Goal: Information Seeking & Learning: Compare options

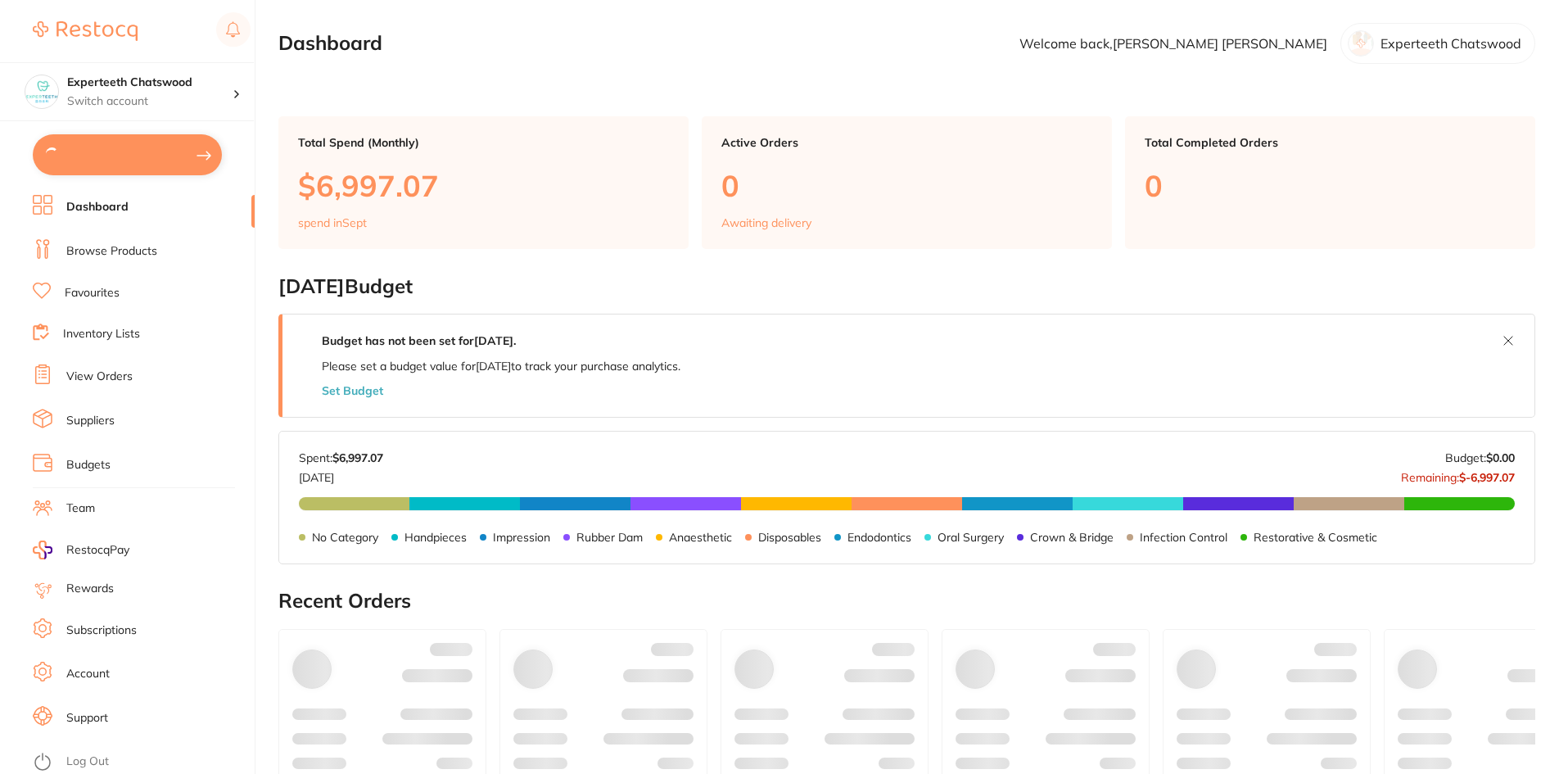
type input "15"
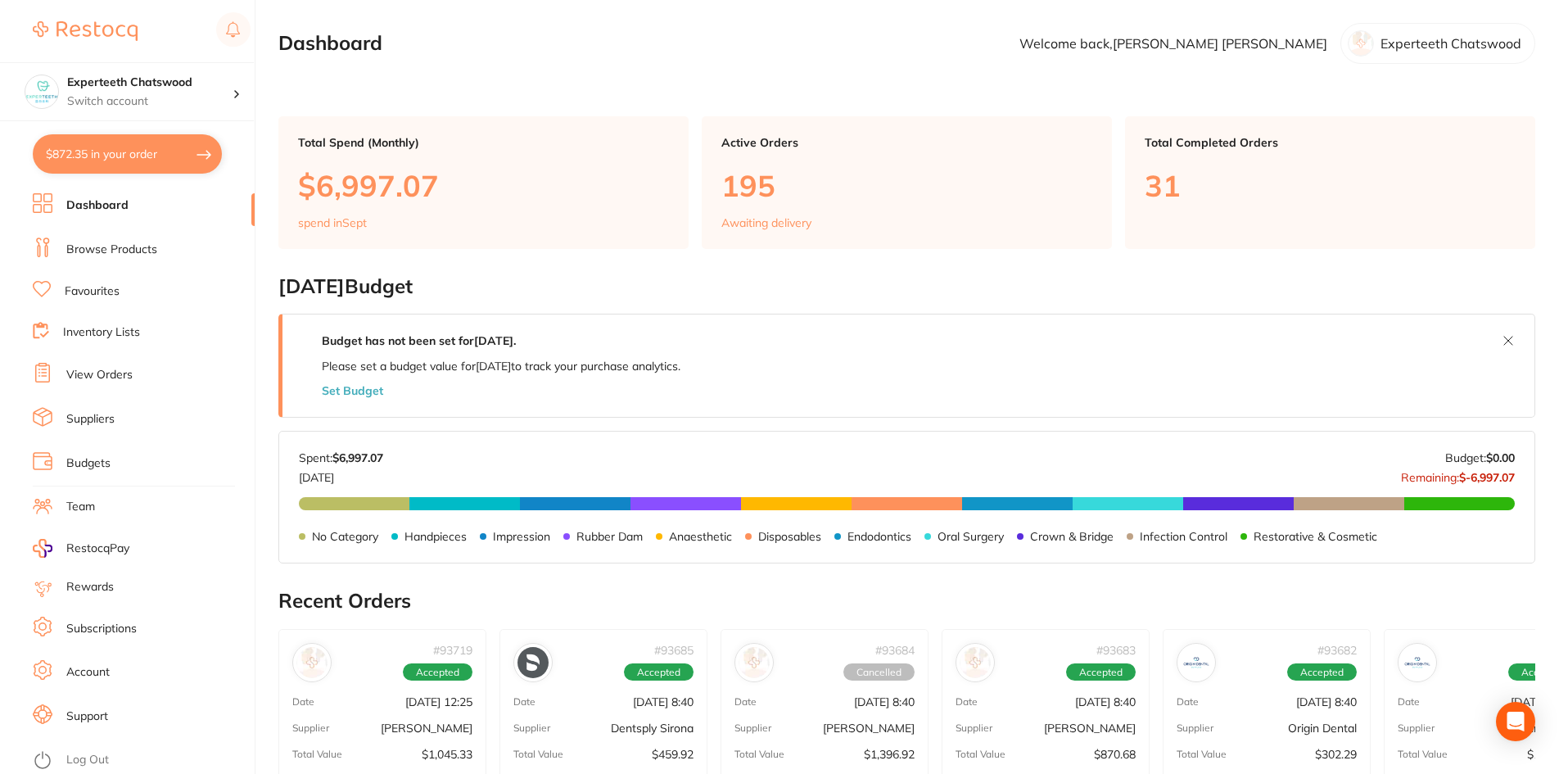
click at [97, 253] on link "Browse Products" at bounding box center [111, 250] width 91 height 16
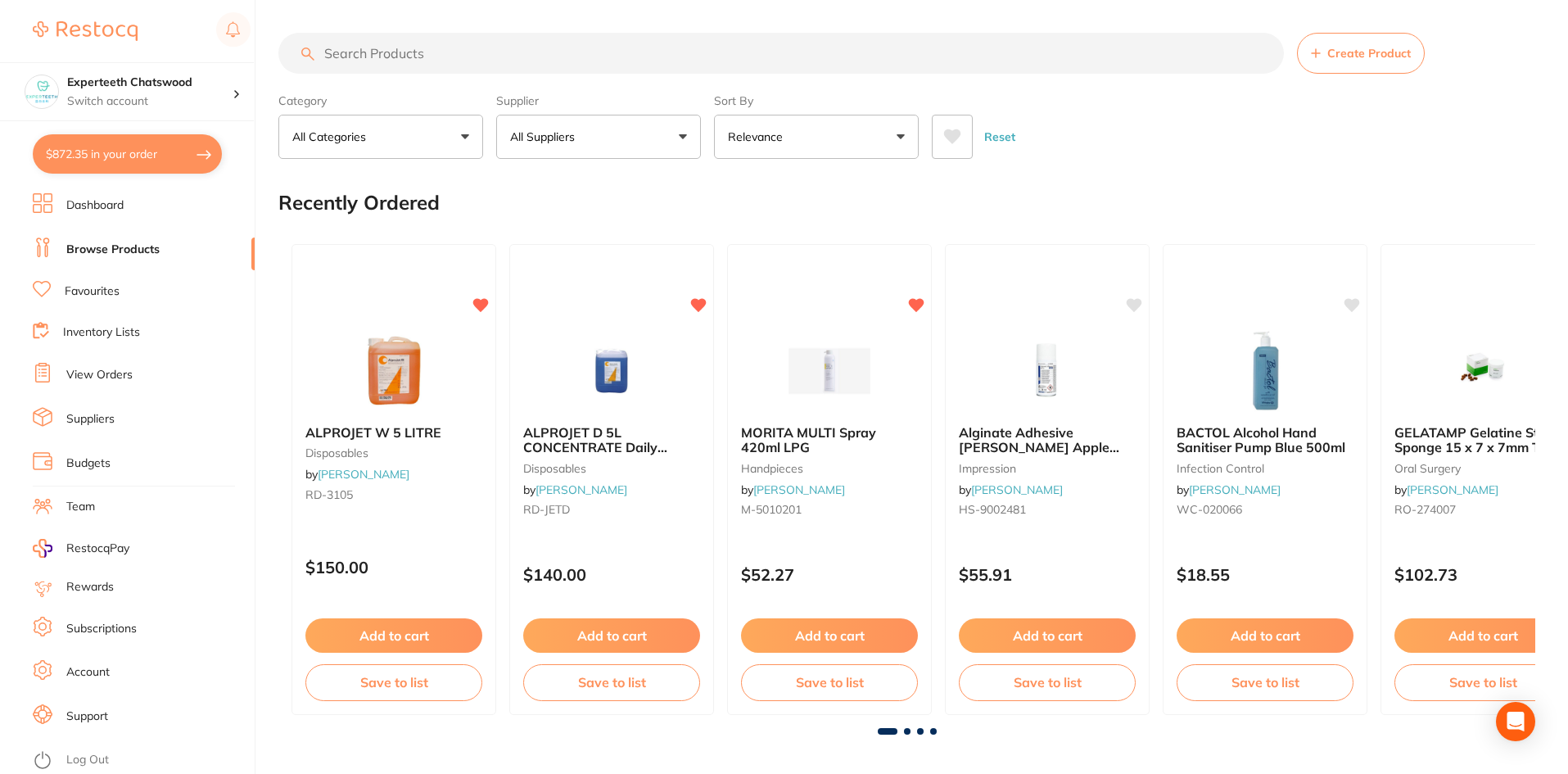
click at [397, 57] on input "search" at bounding box center [780, 54] width 1005 height 41
paste input "IM014"
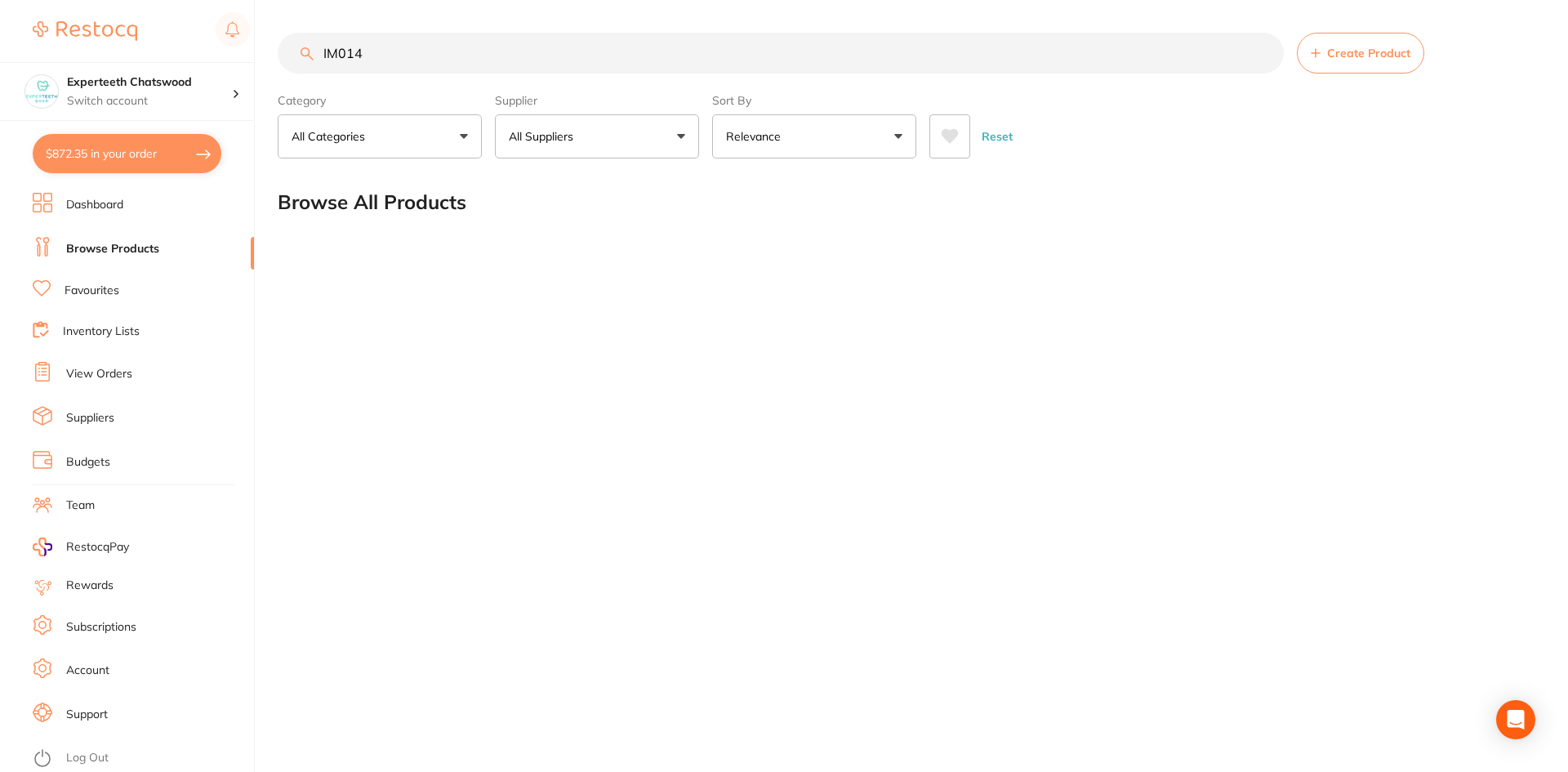
click at [661, 142] on button "All Suppliers" at bounding box center [597, 137] width 205 height 44
click at [571, 225] on li "All Suppliers" at bounding box center [597, 234] width 191 height 35
click at [929, 324] on div "IM014 Create Product Category All Categories All Categories No categories found…" at bounding box center [922, 386] width 1291 height 772
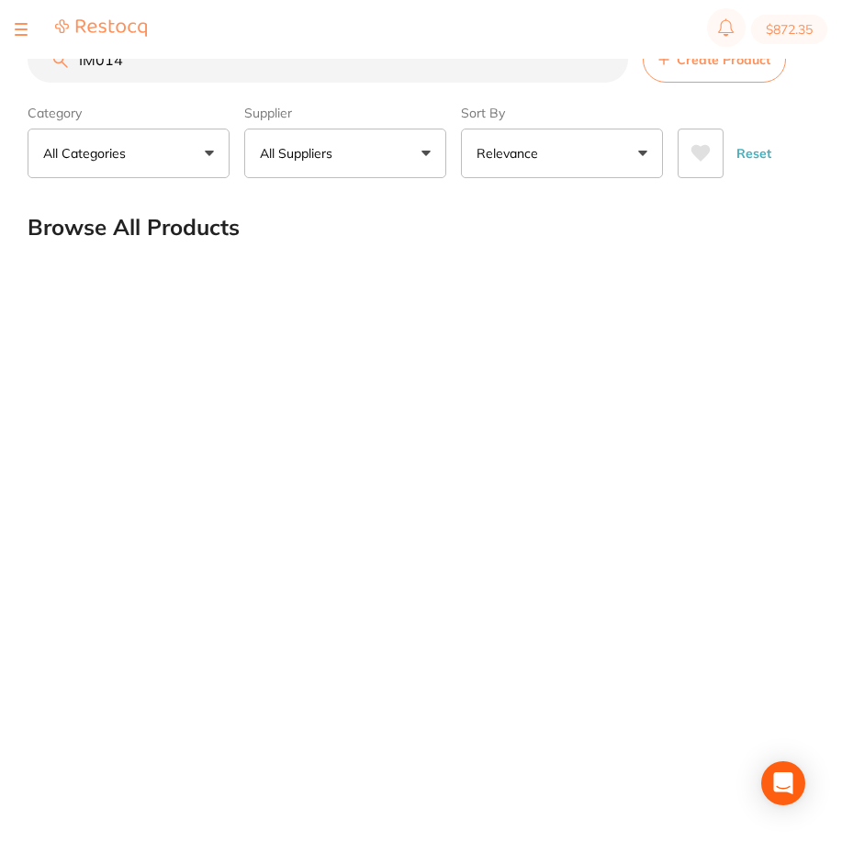
click at [531, 444] on div "IM014 Create Product Category All Categories All Categories No categories found…" at bounding box center [435, 391] width 814 height 783
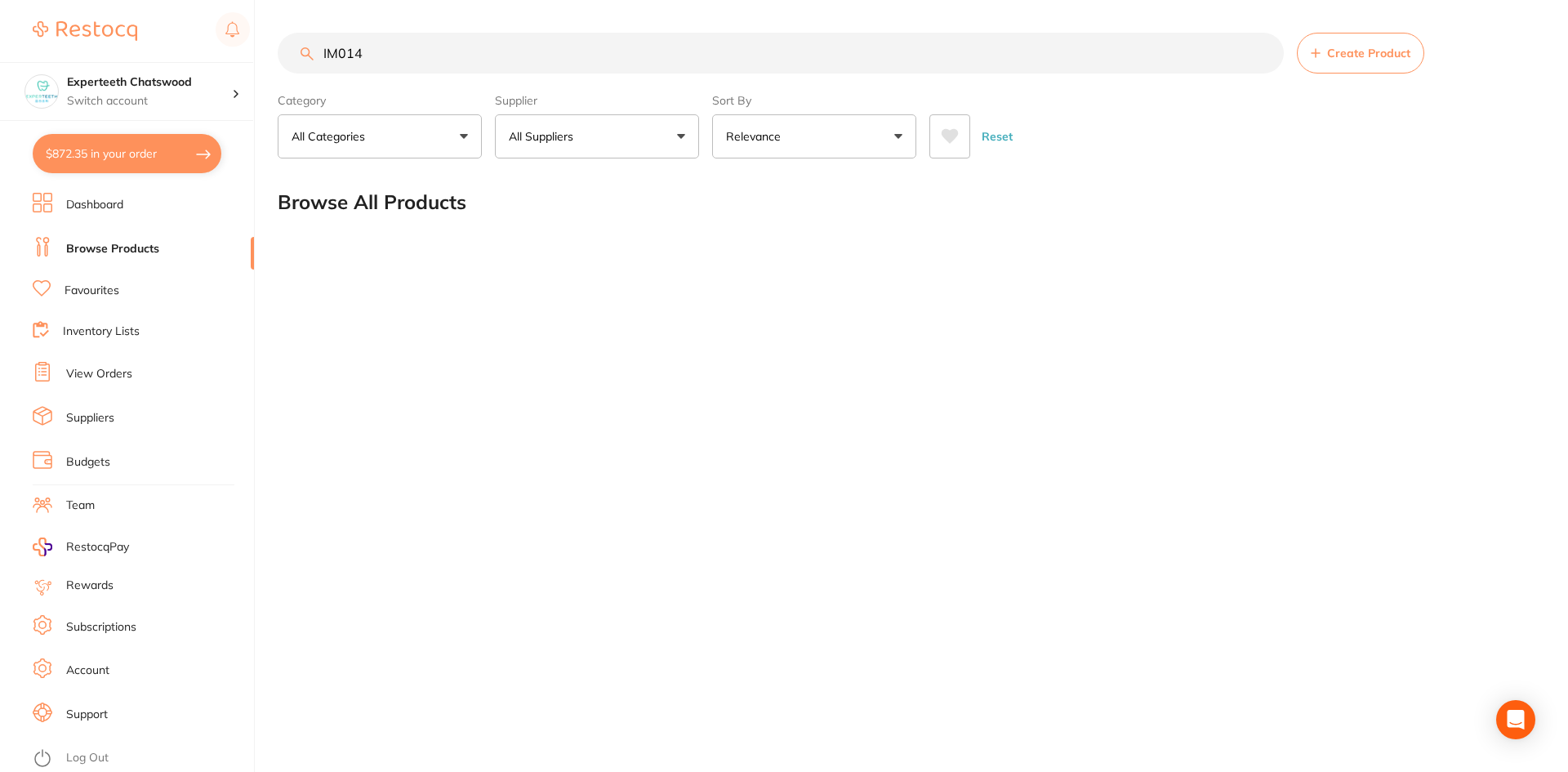
drag, startPoint x: 405, startPoint y: 63, endPoint x: 63, endPoint y: 1, distance: 347.6
click at [165, 33] on div "$872.35 Experteeth Chatswood Switch account Experteeth Chatswood $872.35 in you…" at bounding box center [784, 386] width 1568 height 772
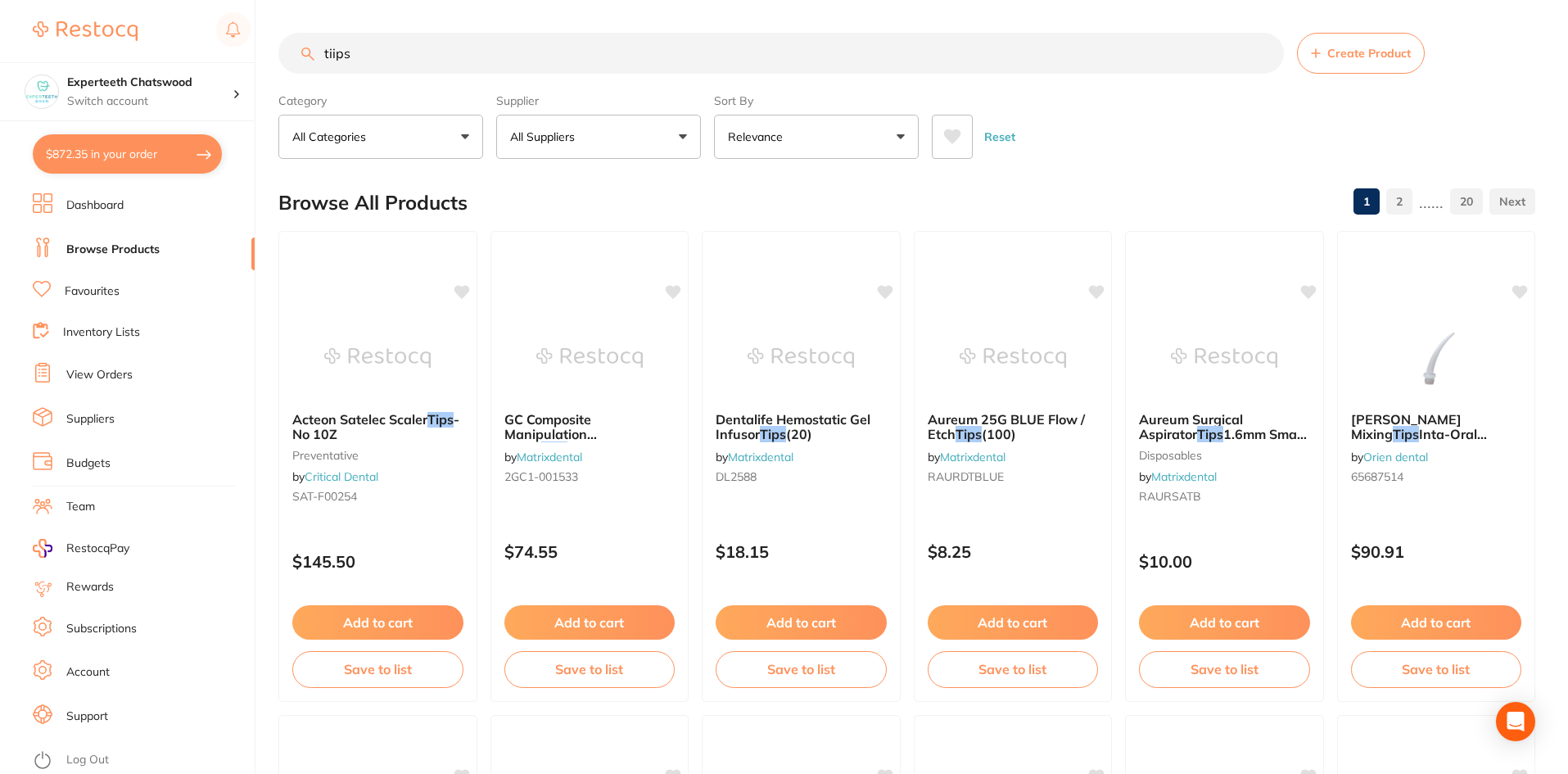
drag, startPoint x: 342, startPoint y: 53, endPoint x: 118, endPoint y: 6, distance: 228.9
click at [138, 6] on div "$872.35 Experteeth Chatswood Switch account Experteeth Chatswood $872.35 in you…" at bounding box center [784, 387] width 1568 height 774
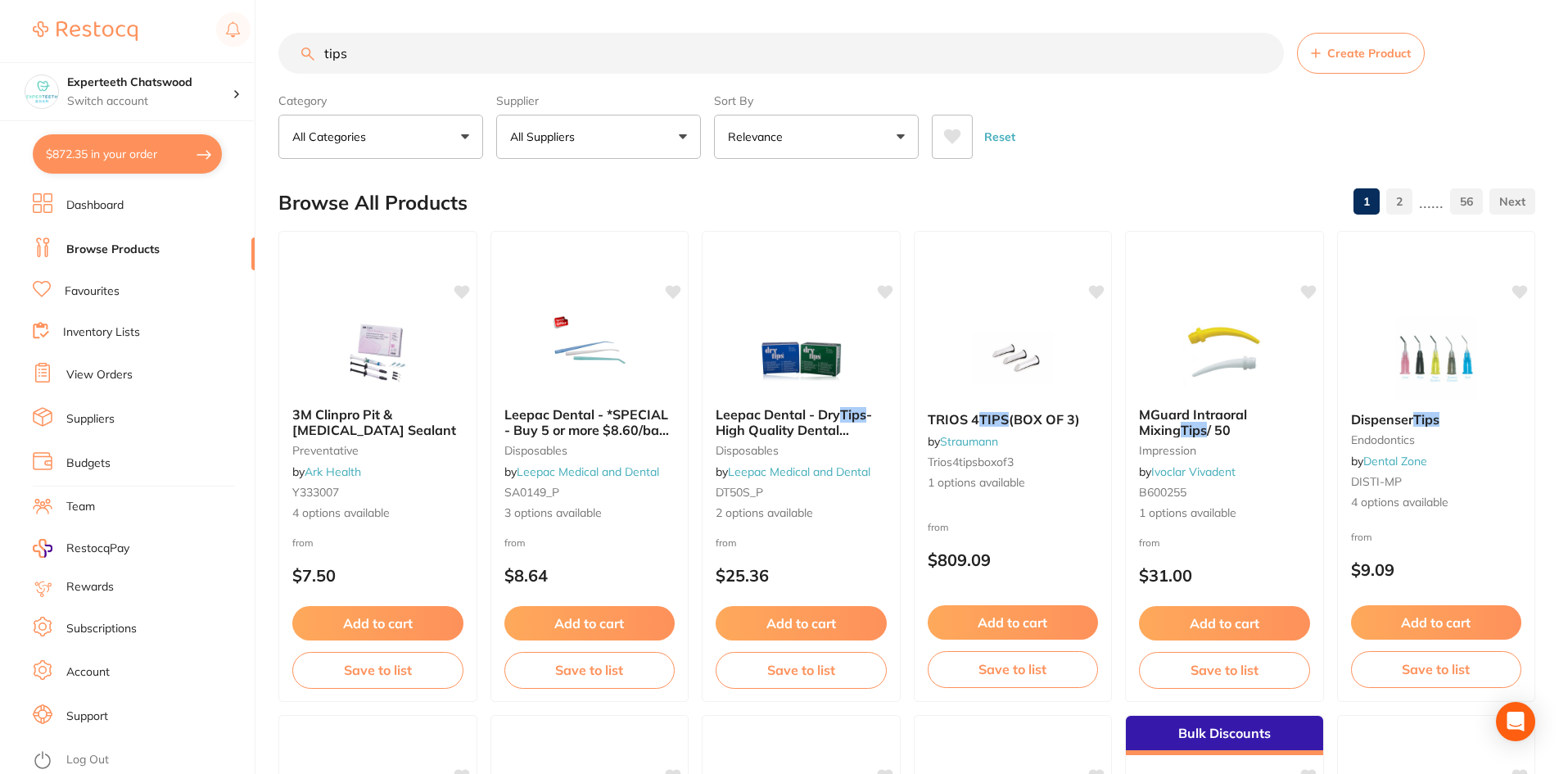
type input "tips"
click at [589, 140] on button "All Suppliers" at bounding box center [598, 137] width 205 height 45
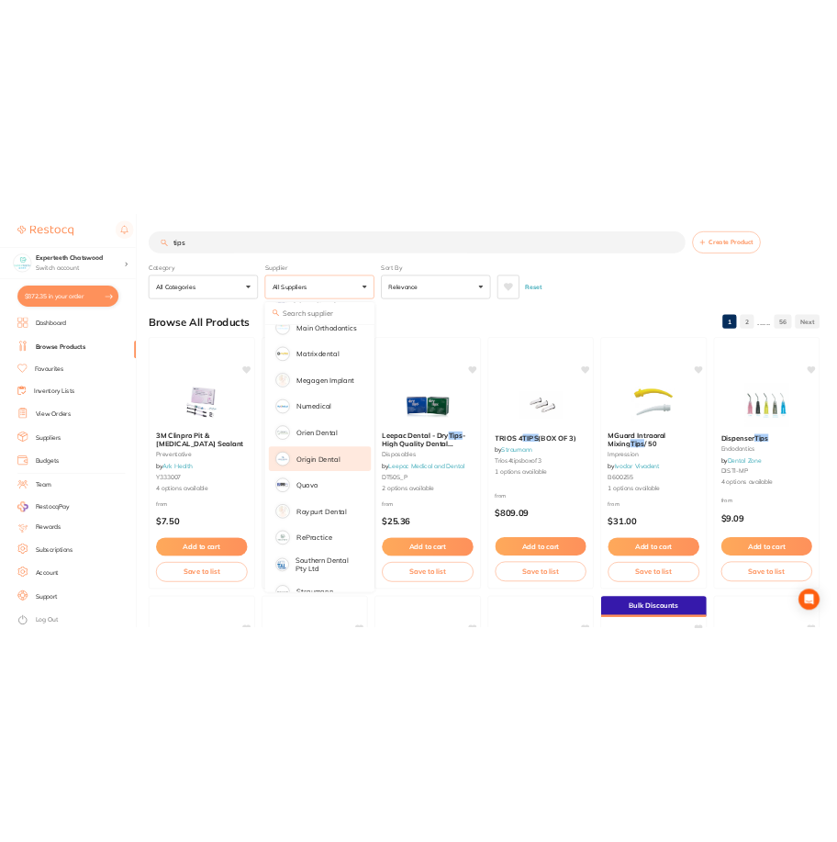
scroll to position [1257, 0]
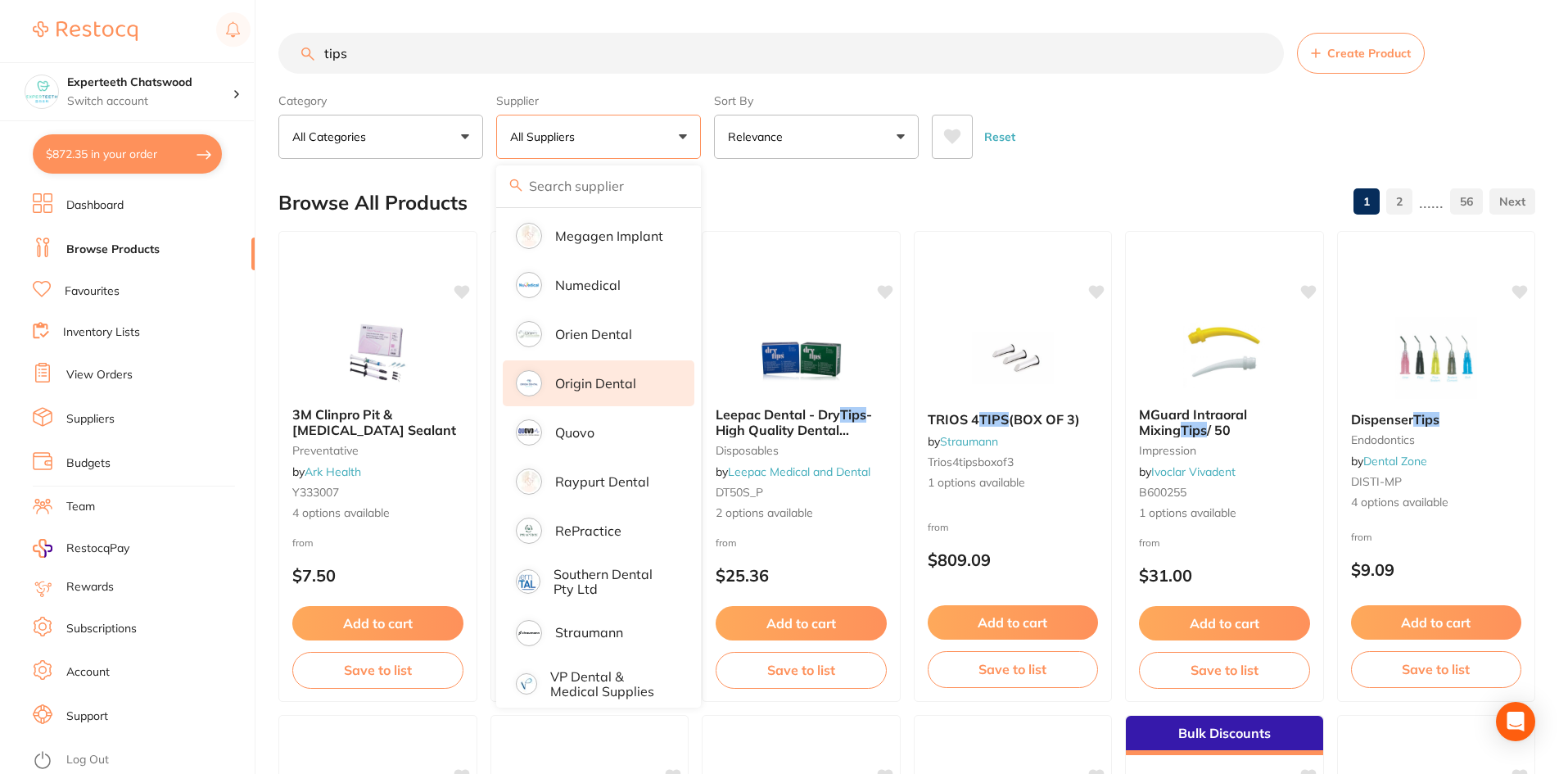
click at [613, 375] on p "Origin Dental" at bounding box center [595, 383] width 81 height 15
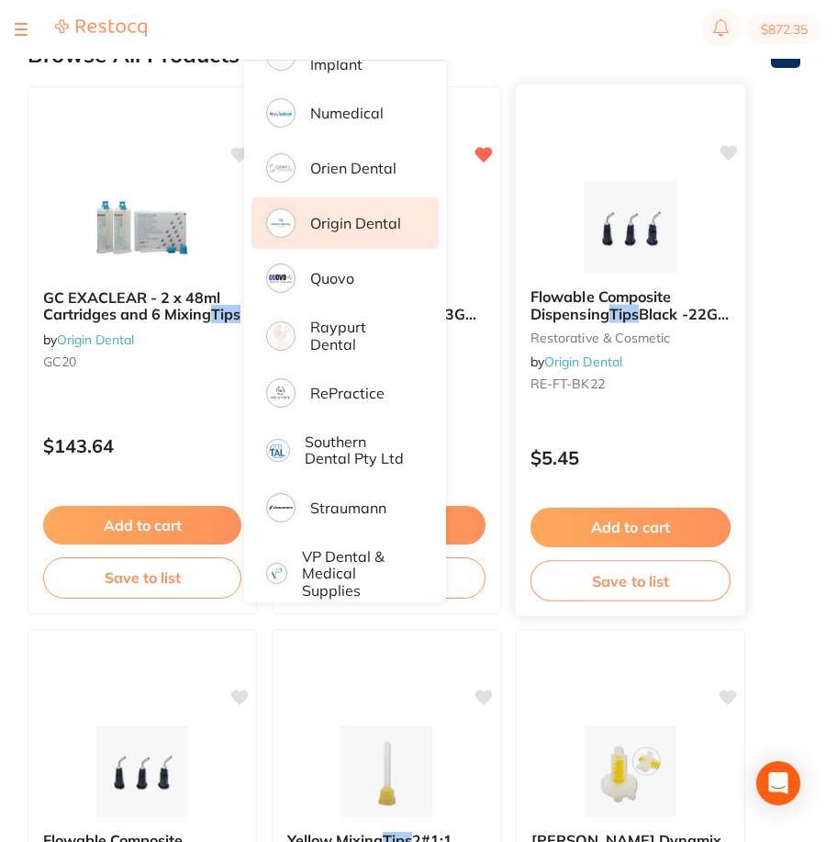
scroll to position [184, 0]
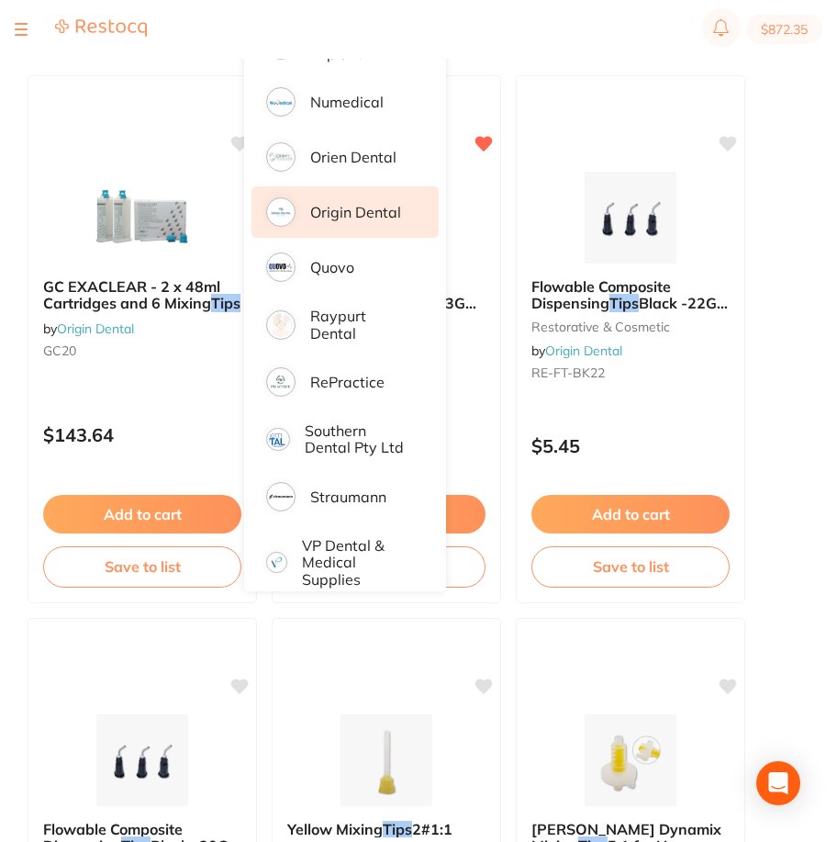
drag, startPoint x: 816, startPoint y: 251, endPoint x: 816, endPoint y: 276, distance: 25.7
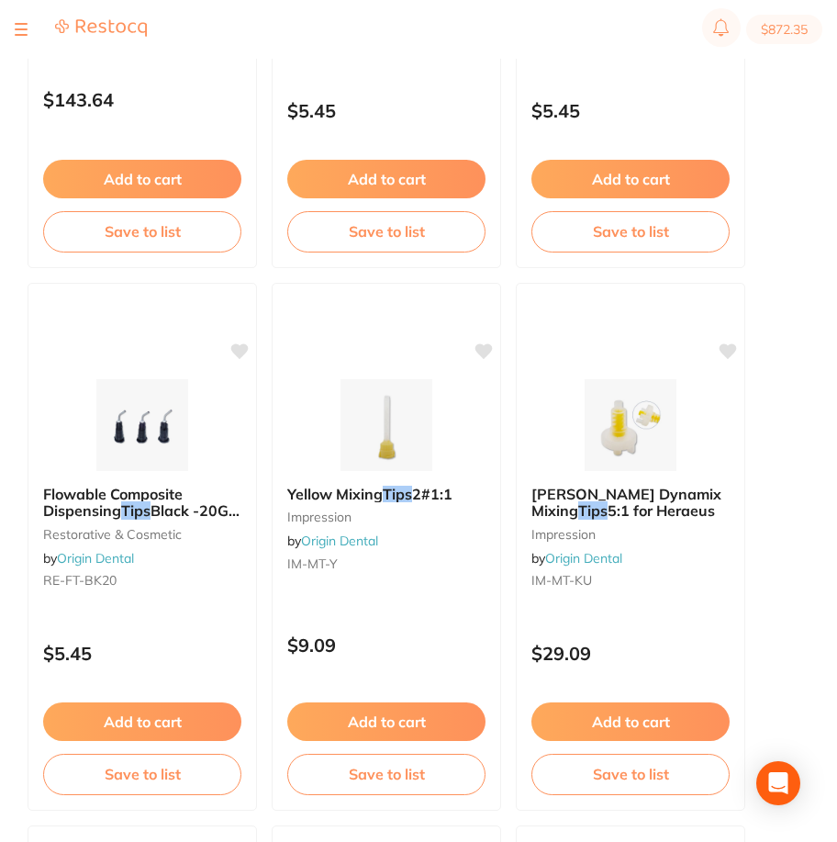
scroll to position [551, 0]
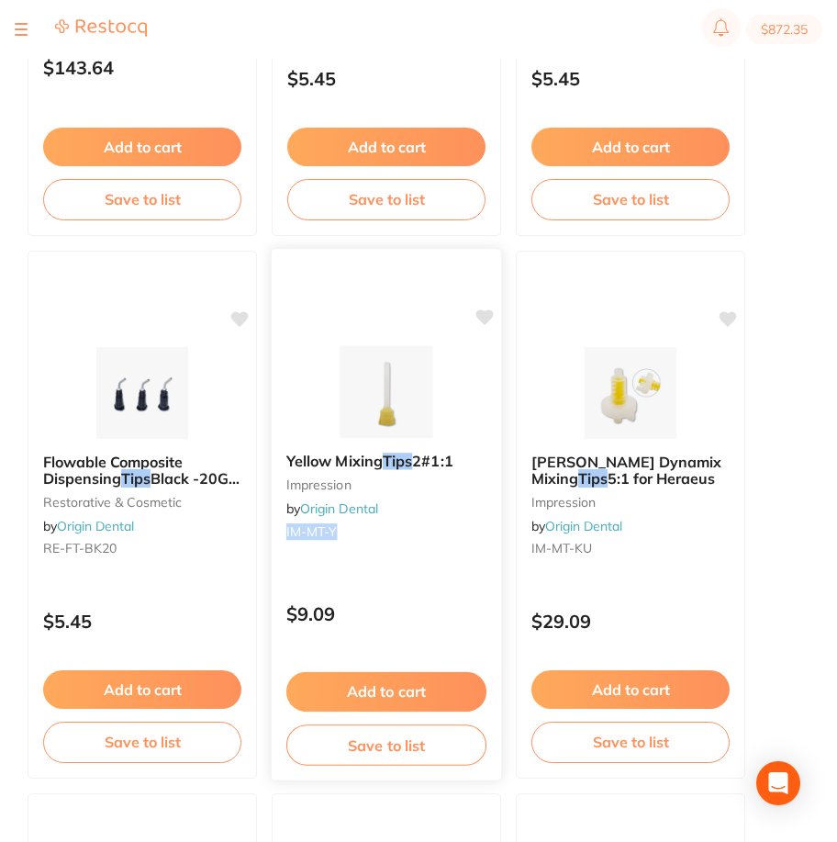
drag, startPoint x: 350, startPoint y: 539, endPoint x: 282, endPoint y: 526, distance: 69.1
click at [282, 526] on div "Yellow Mixing Tips 2#1:1 impression by Origin Dental IM-MT-Y" at bounding box center [387, 499] width 230 height 123
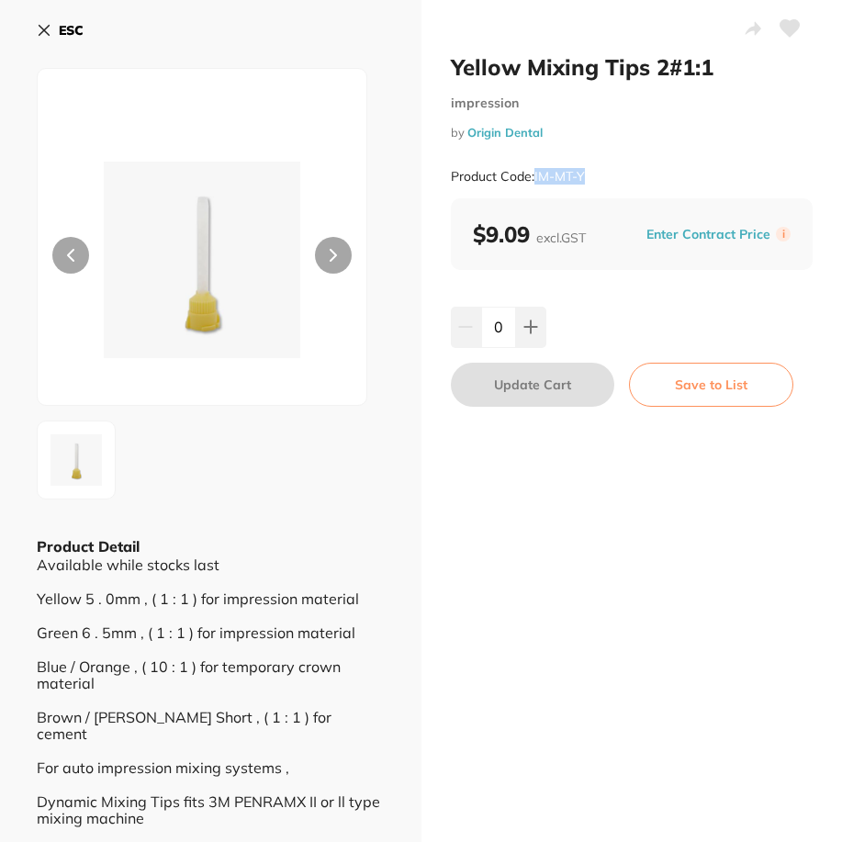
drag, startPoint x: 615, startPoint y: 190, endPoint x: 534, endPoint y: 177, distance: 81.8
click at [534, 177] on div "Product Code: IM-MT-Y" at bounding box center [632, 176] width 363 height 45
copy small "IM-MT-Y"
click at [50, 38] on button "ESC" at bounding box center [60, 30] width 47 height 31
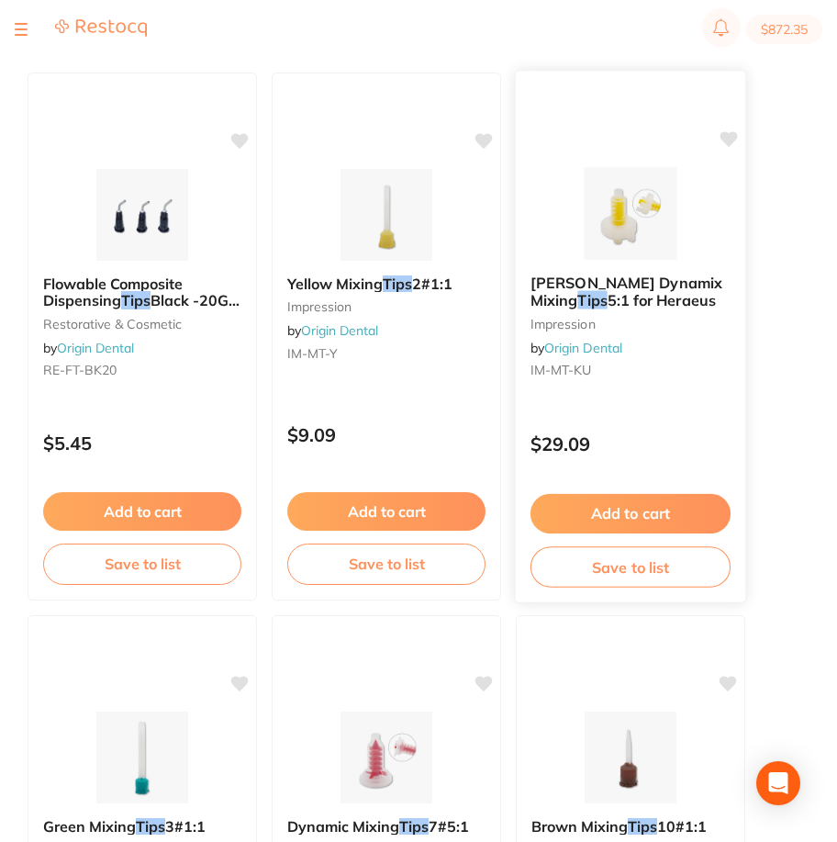
scroll to position [734, 0]
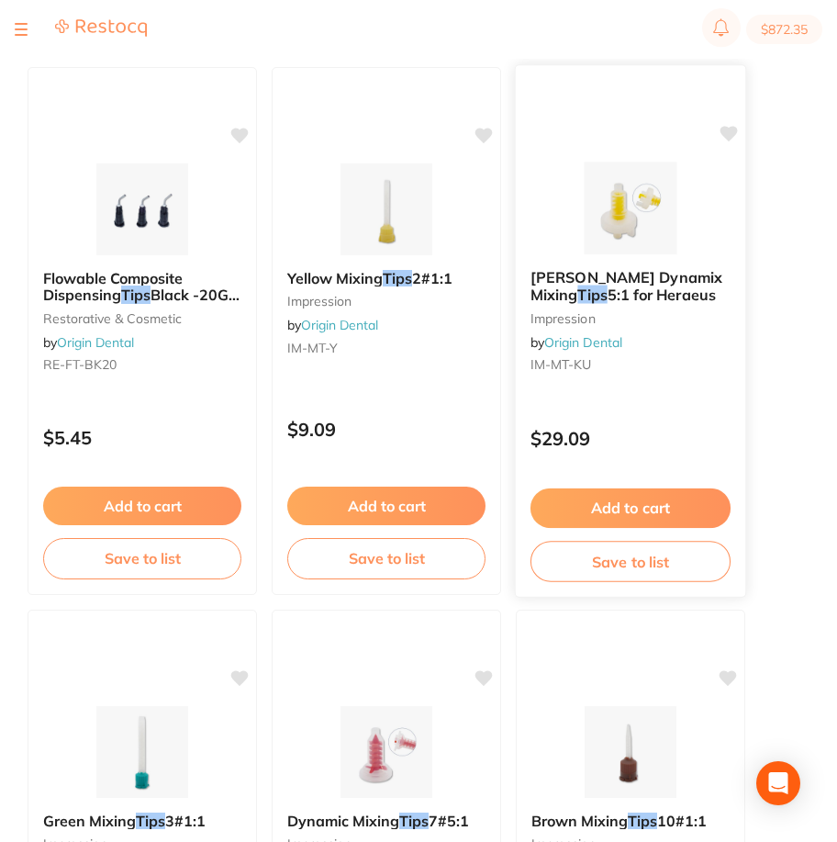
click at [640, 220] on img at bounding box center [630, 208] width 120 height 93
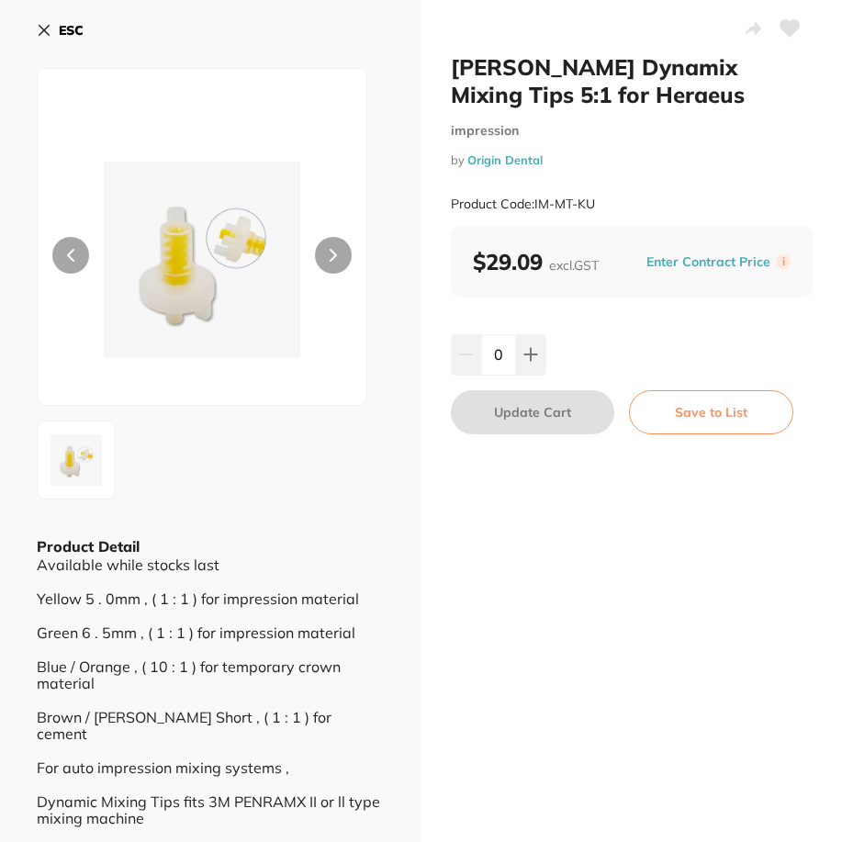
click at [214, 267] on img at bounding box center [202, 260] width 197 height 290
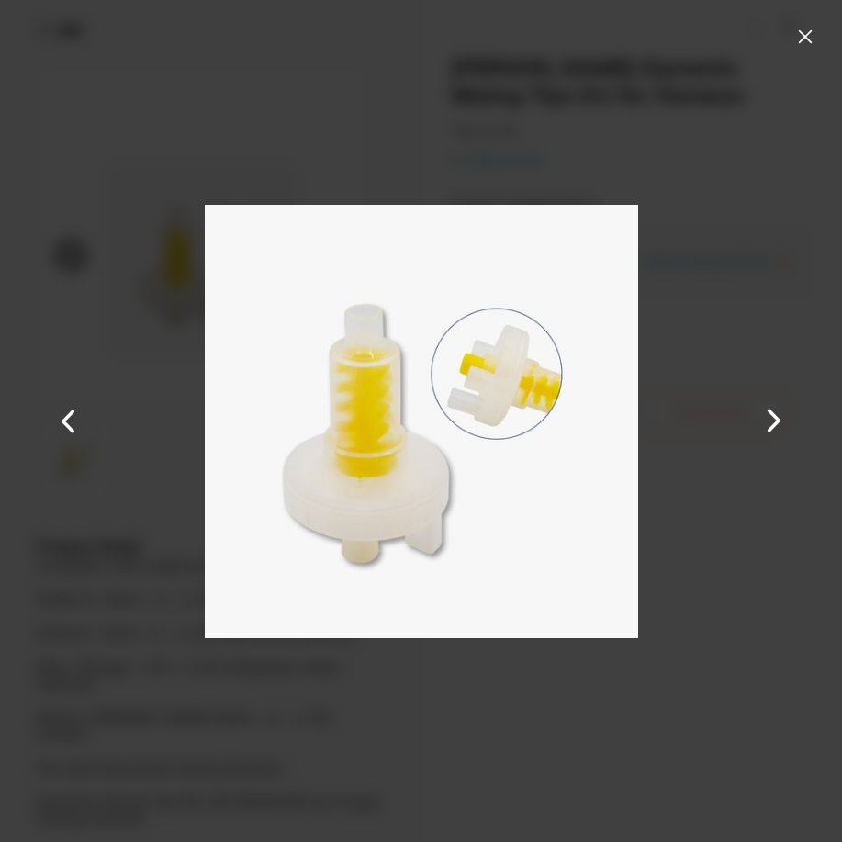
click at [817, 38] on button at bounding box center [804, 36] width 29 height 29
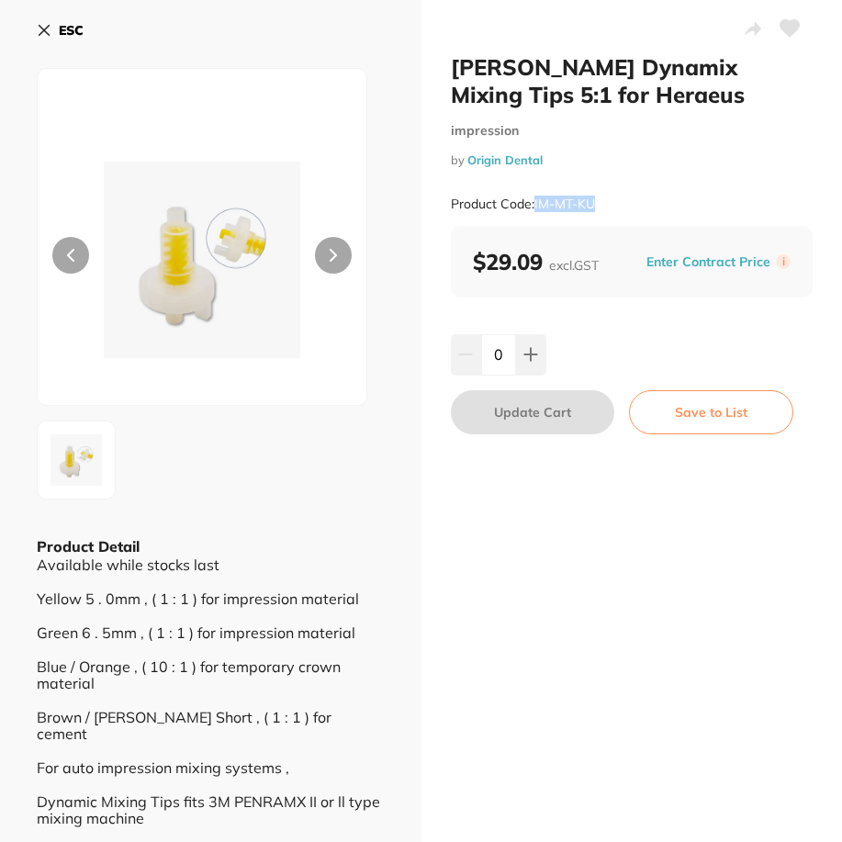
drag, startPoint x: 632, startPoint y: 210, endPoint x: 534, endPoint y: 213, distance: 97.4
click at [534, 213] on div "Product Code: IM-MT-KU" at bounding box center [632, 204] width 363 height 45
copy small "IM-MT-KU"
click at [46, 27] on icon at bounding box center [44, 30] width 15 height 15
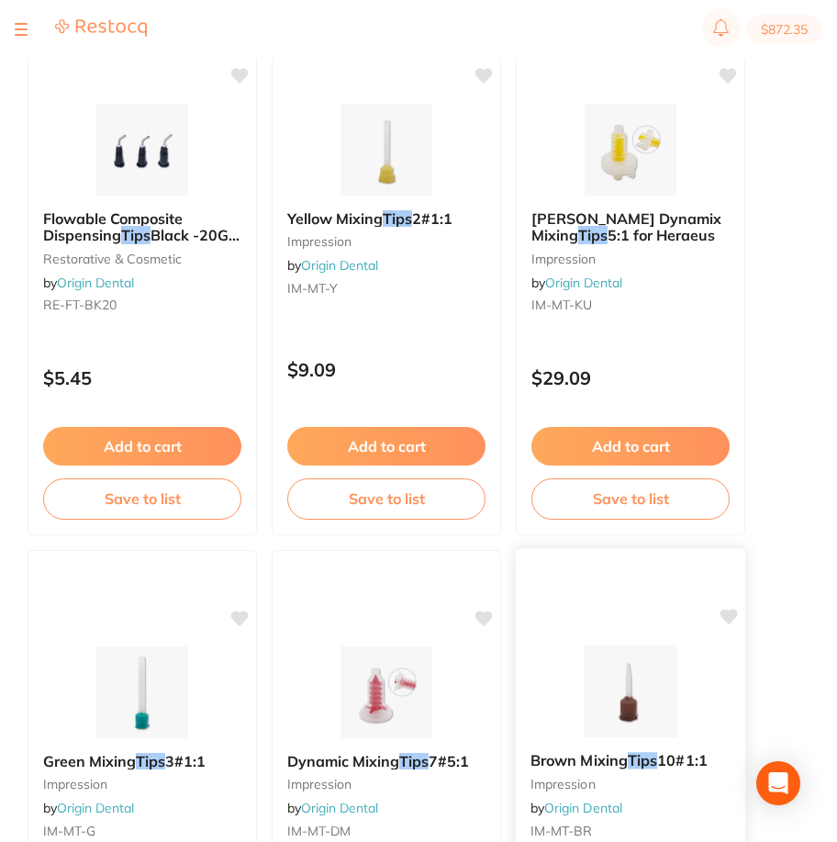
scroll to position [918, 0]
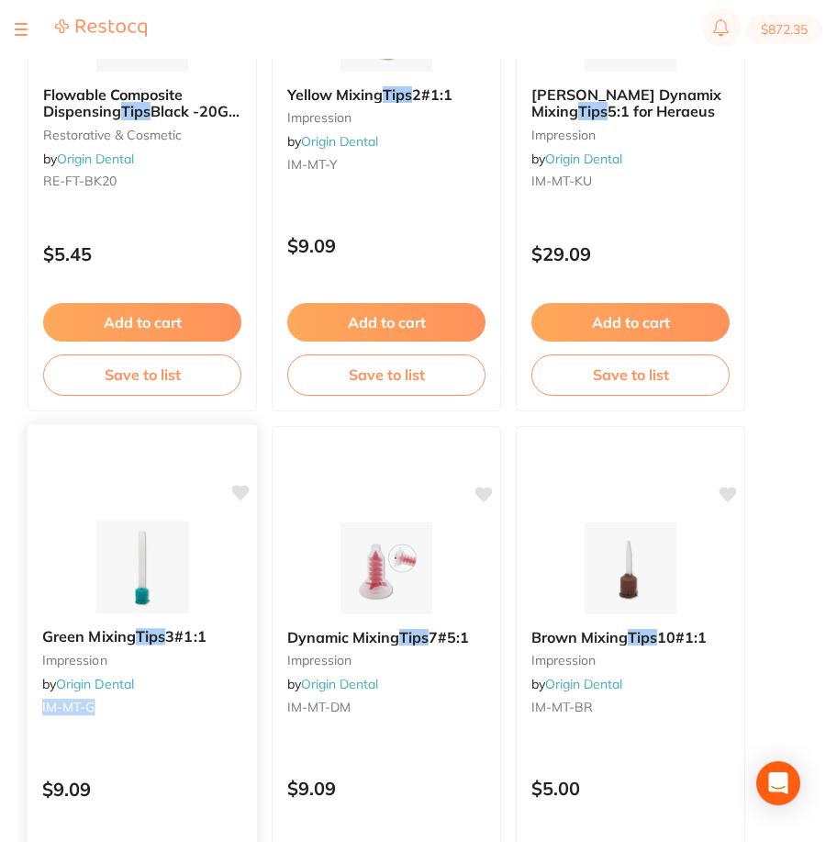
drag, startPoint x: 126, startPoint y: 712, endPoint x: 35, endPoint y: 706, distance: 91.1
click at [35, 706] on div "Green Mixing Tips 3#1:1 impression by Origin Dental IM-MT-G" at bounding box center [143, 674] width 230 height 123
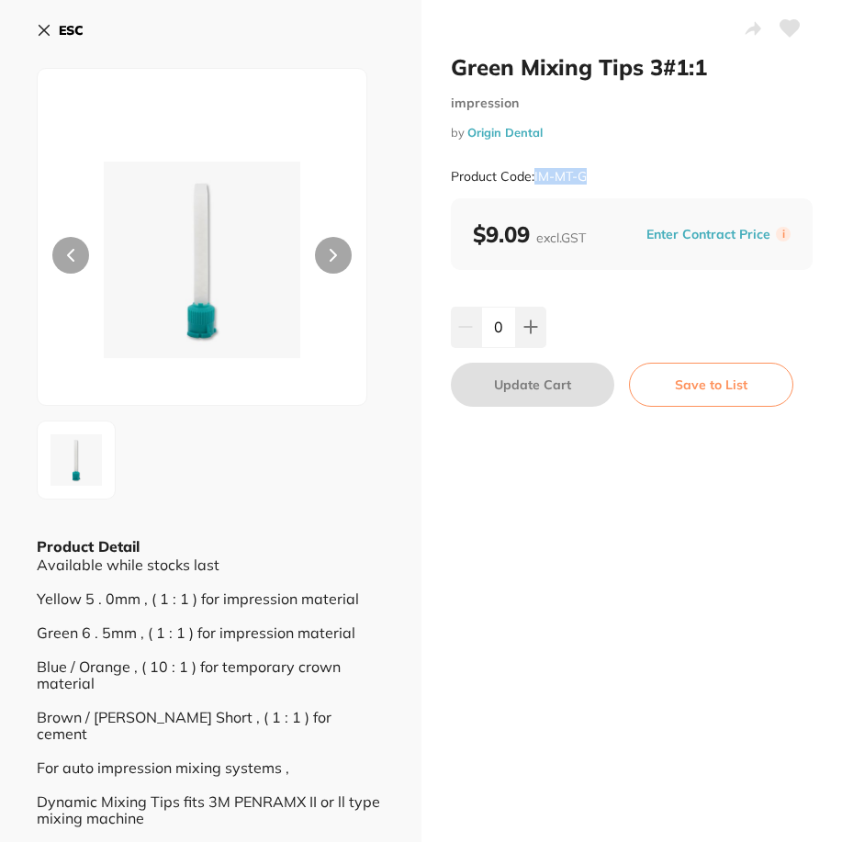
drag, startPoint x: 628, startPoint y: 172, endPoint x: 535, endPoint y: 178, distance: 92.9
click at [535, 178] on div "Product Code: IM-MT-G" at bounding box center [632, 176] width 363 height 45
copy small "IM-MT-G"
click at [64, 31] on b "ESC" at bounding box center [71, 30] width 25 height 17
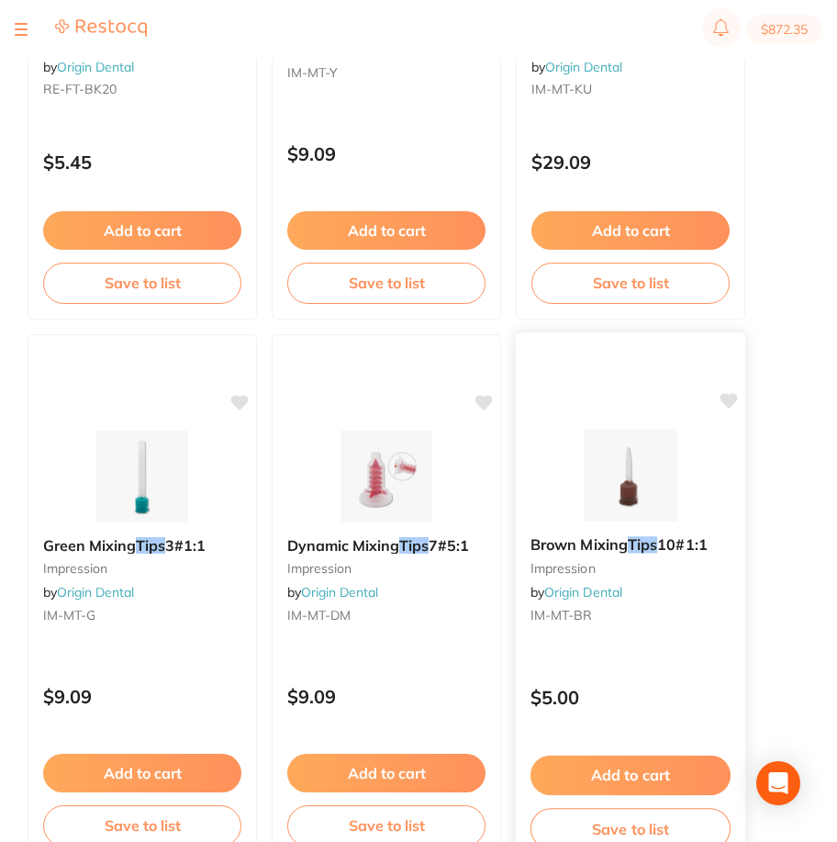
scroll to position [1102, 0]
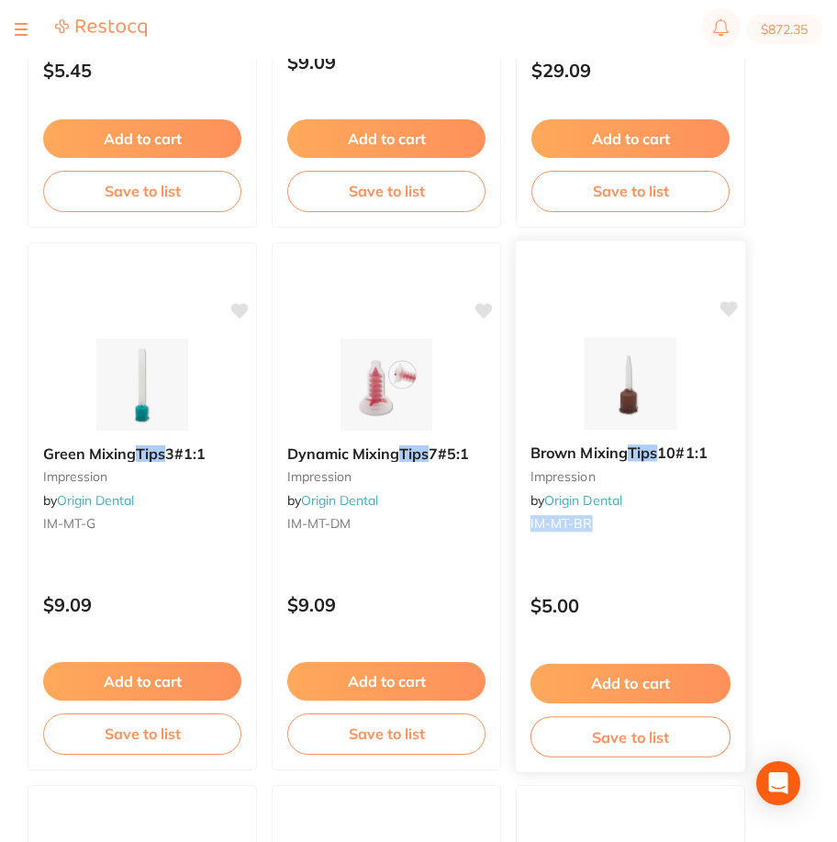
drag, startPoint x: 609, startPoint y: 530, endPoint x: 530, endPoint y: 531, distance: 79.0
click at [531, 531] on small "IM-MT-BR" at bounding box center [631, 523] width 200 height 15
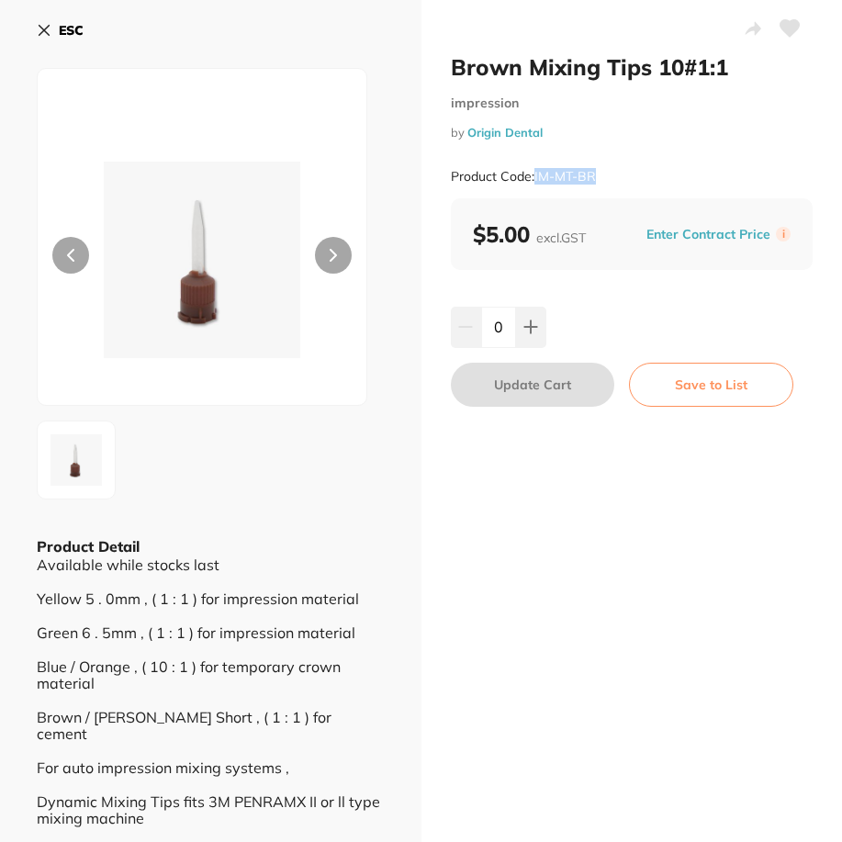
drag, startPoint x: 622, startPoint y: 171, endPoint x: 532, endPoint y: 180, distance: 90.4
click at [532, 180] on div "Product Code: IM-MT-BR" at bounding box center [632, 176] width 363 height 45
click at [611, 179] on div "Product Code: IM-MT-BR" at bounding box center [632, 176] width 363 height 45
drag, startPoint x: 604, startPoint y: 175, endPoint x: 533, endPoint y: 181, distance: 70.9
click at [533, 181] on div "Product Code: IM-MT-BR" at bounding box center [632, 176] width 363 height 45
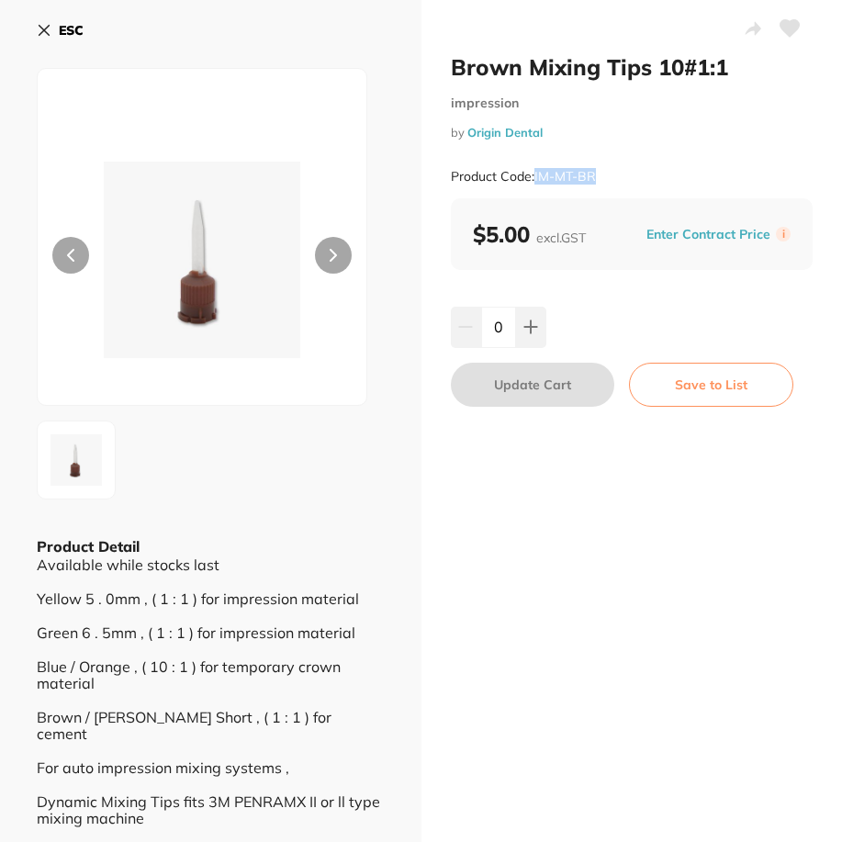
copy small "IM-MT-BR"
click at [66, 28] on b "ESC" at bounding box center [71, 30] width 25 height 17
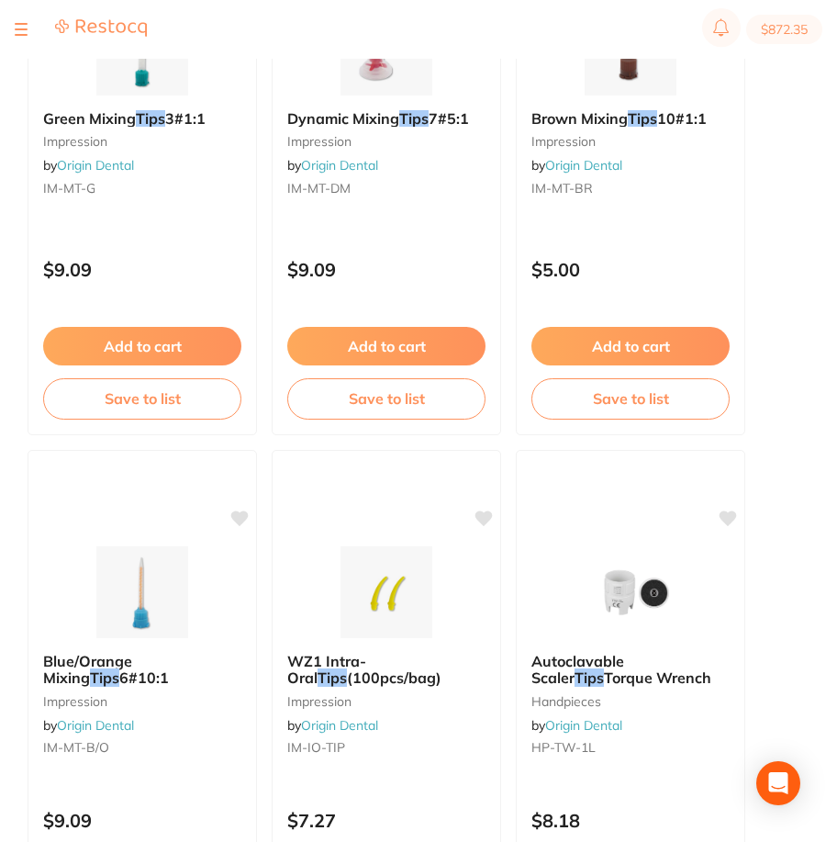
scroll to position [1469, 0]
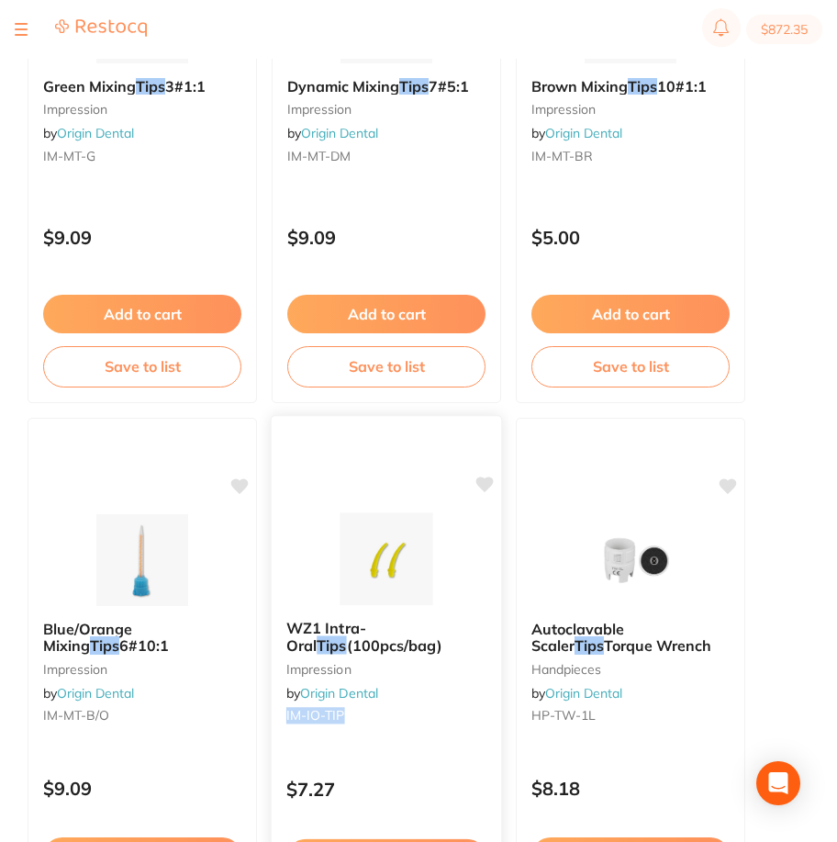
drag, startPoint x: 359, startPoint y: 717, endPoint x: 286, endPoint y: 714, distance: 73.5
click at [286, 714] on small "IM-IO-TIP" at bounding box center [386, 715] width 200 height 15
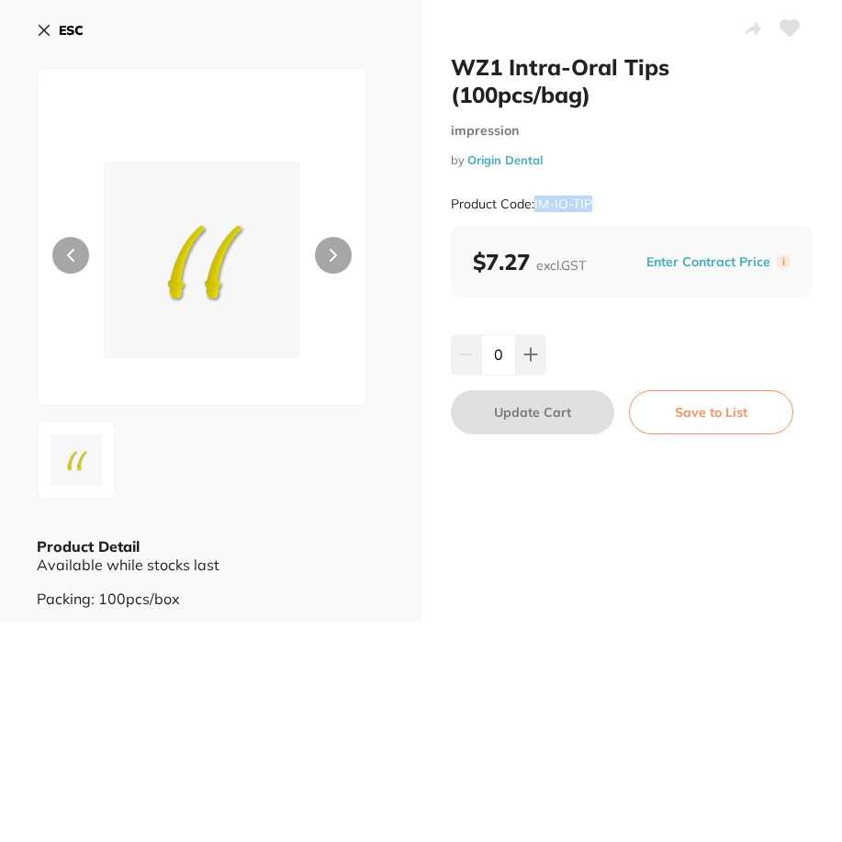
drag, startPoint x: 627, startPoint y: 206, endPoint x: 532, endPoint y: 206, distance: 94.6
click at [532, 206] on div "Product Code: IM-IO-TIP" at bounding box center [632, 204] width 363 height 45
click at [599, 207] on div "Product Code: IM-IO-TIP" at bounding box center [632, 204] width 363 height 45
drag, startPoint x: 599, startPoint y: 207, endPoint x: 537, endPoint y: 208, distance: 62.5
click at [537, 208] on div "Product Code: IM-IO-TIP" at bounding box center [632, 204] width 363 height 45
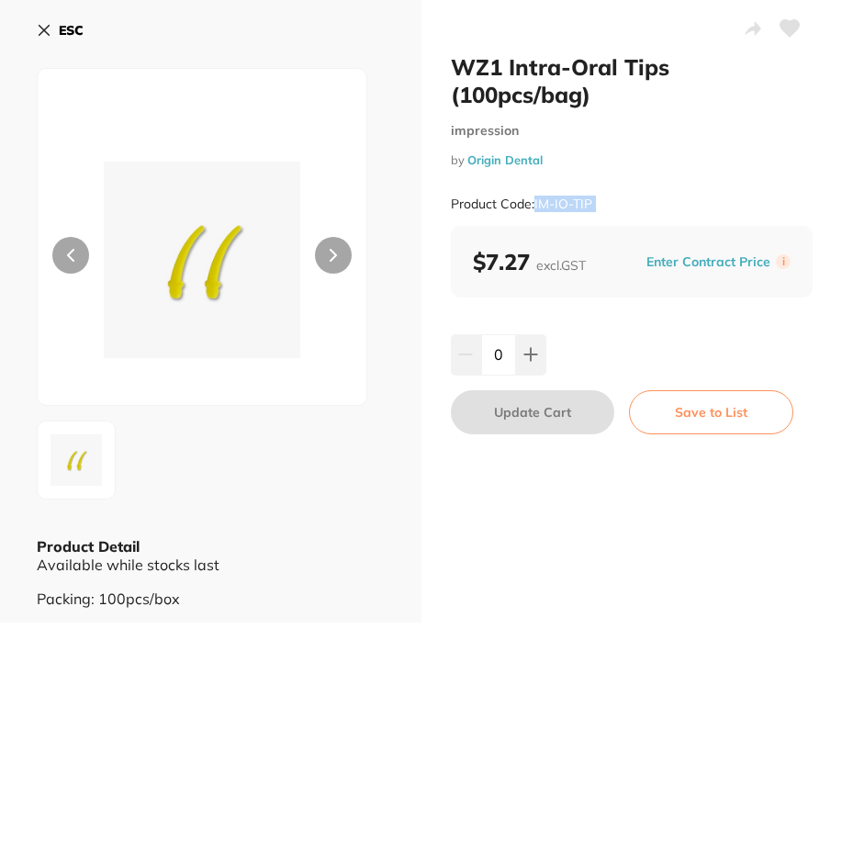
click at [51, 25] on button "ESC" at bounding box center [60, 30] width 47 height 31
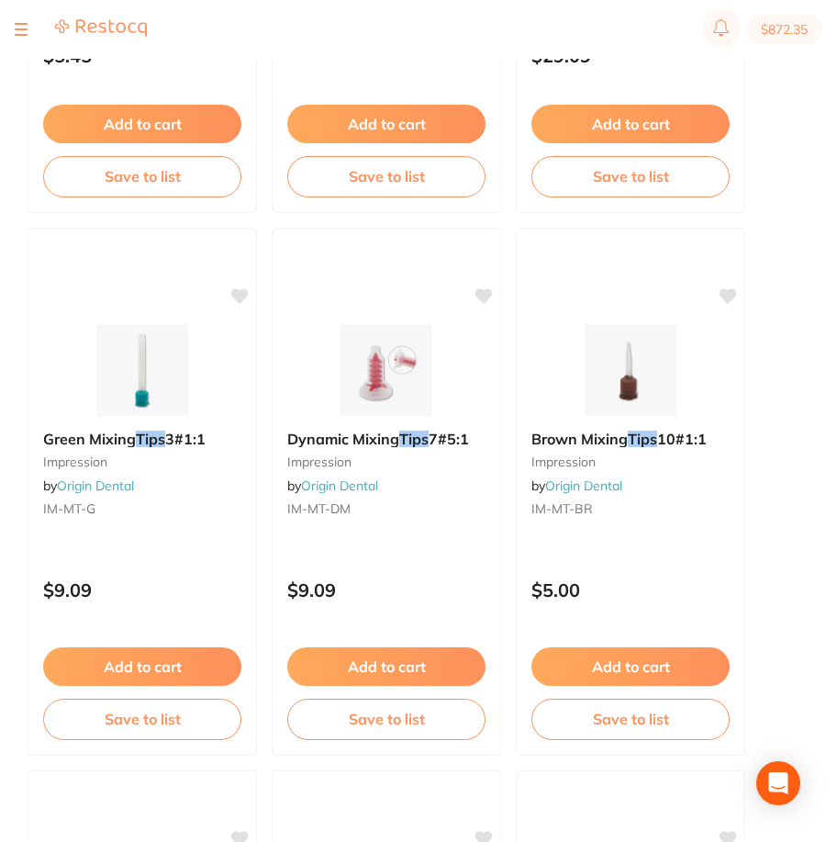
scroll to position [1102, 0]
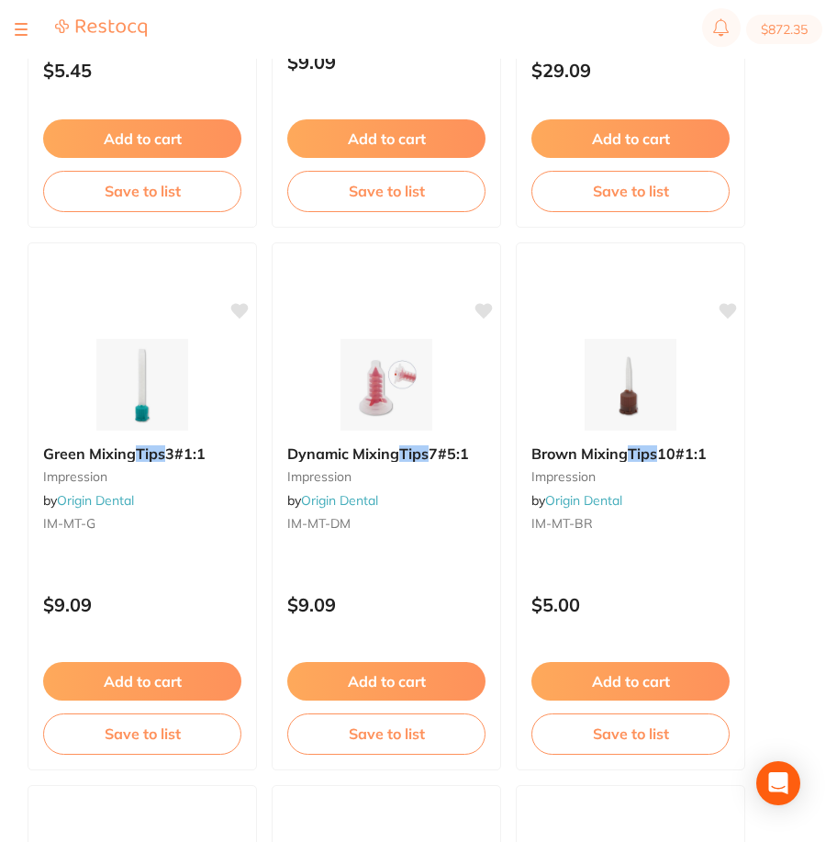
click at [379, 373] on img at bounding box center [386, 385] width 119 height 92
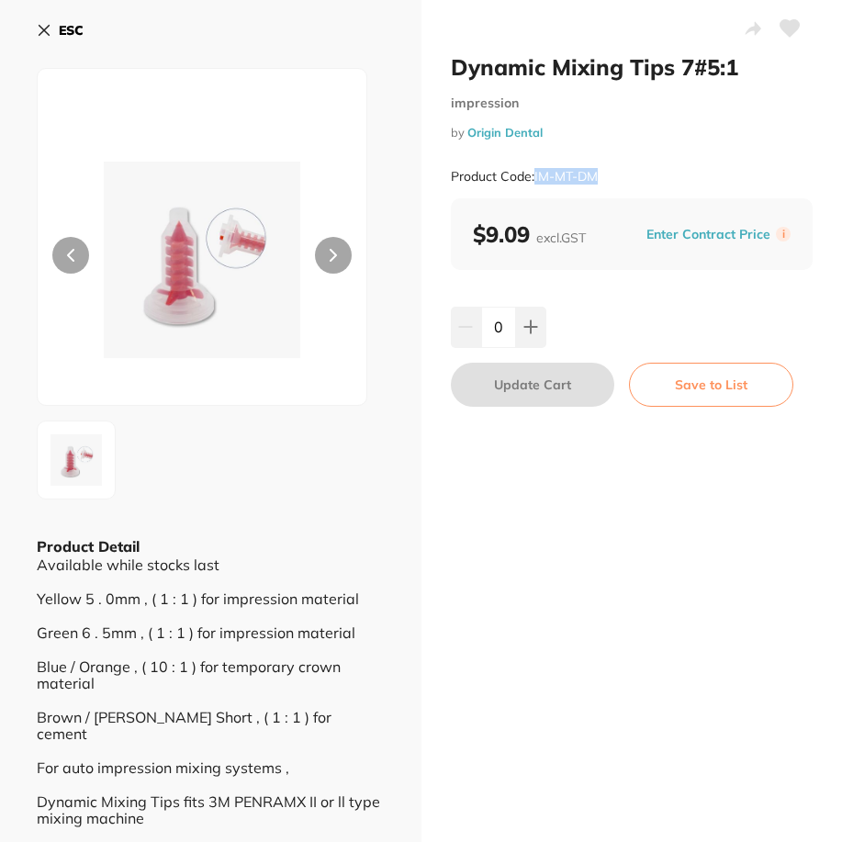
drag, startPoint x: 627, startPoint y: 179, endPoint x: 533, endPoint y: 179, distance: 93.6
click at [533, 179] on div "Product Code: IM-MT-DM" at bounding box center [632, 176] width 363 height 45
copy small "IM-MT-DM"
click at [43, 34] on icon at bounding box center [44, 30] width 15 height 15
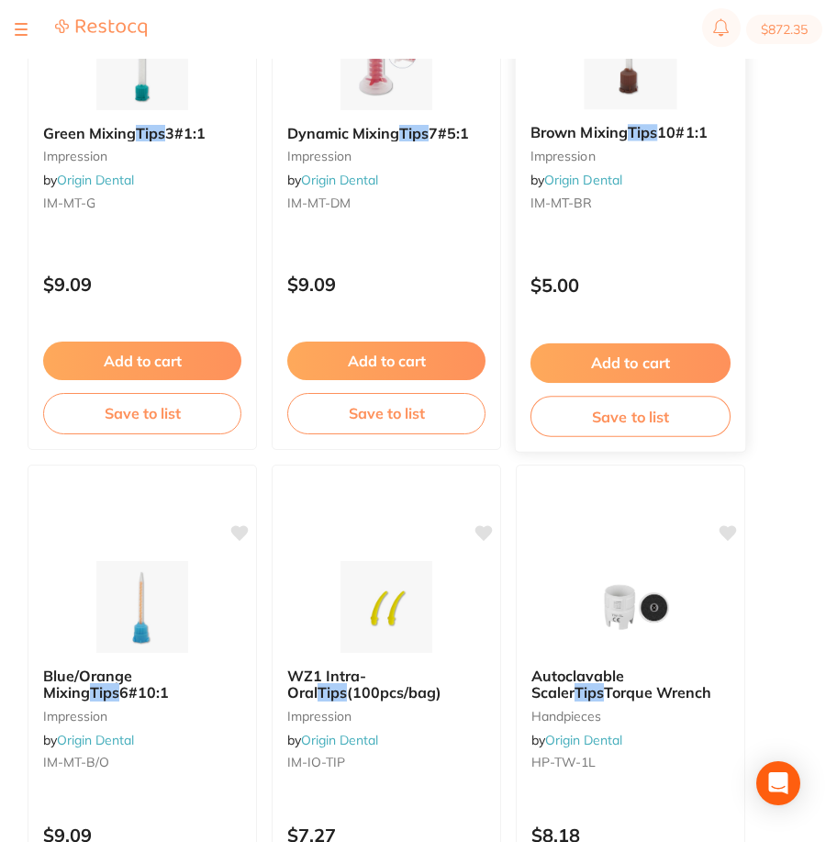
scroll to position [1469, 0]
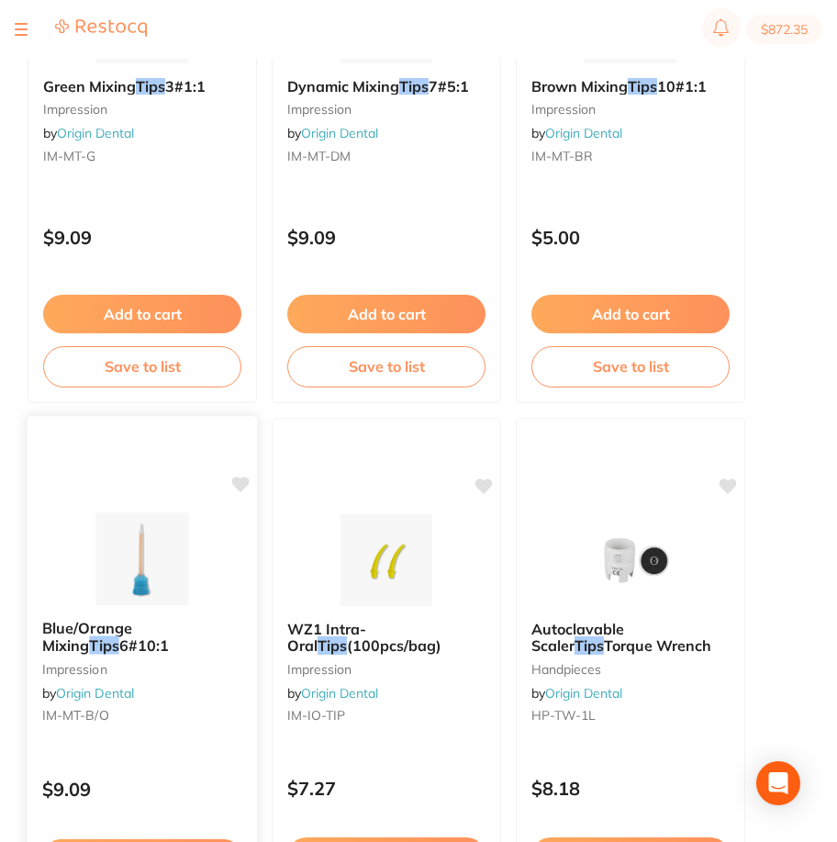
click at [85, 536] on img at bounding box center [142, 558] width 120 height 93
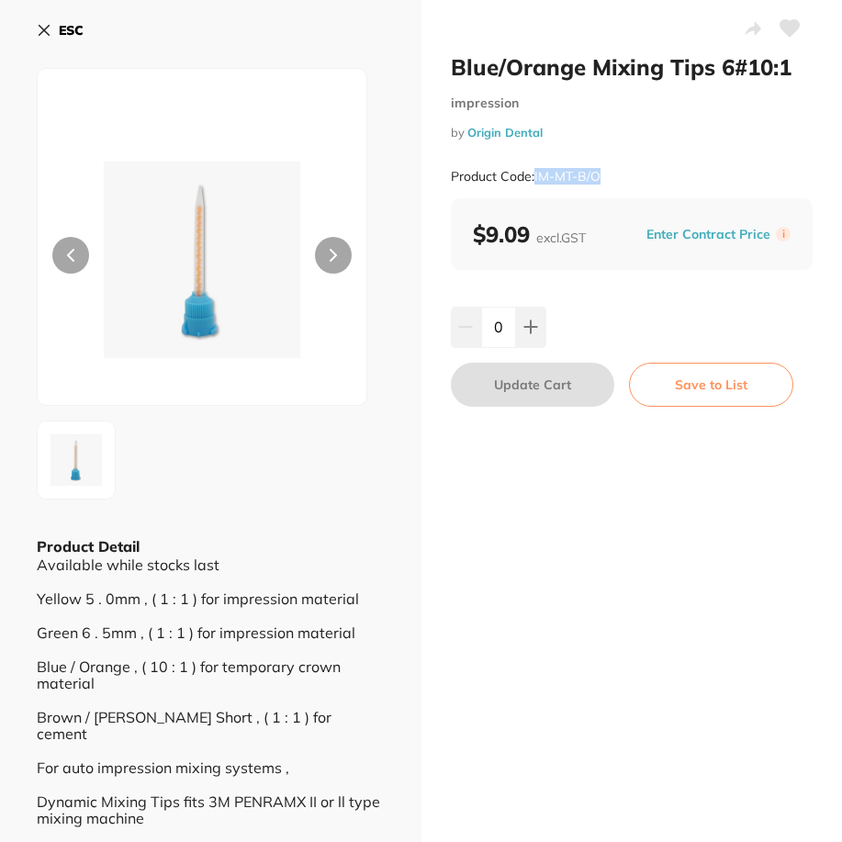
drag, startPoint x: 620, startPoint y: 175, endPoint x: 534, endPoint y: 179, distance: 85.5
click at [534, 179] on div "Product Code: IM-MT-B/O" at bounding box center [632, 176] width 363 height 45
copy small "IM-MT-B/O"
